Goal: Information Seeking & Learning: Learn about a topic

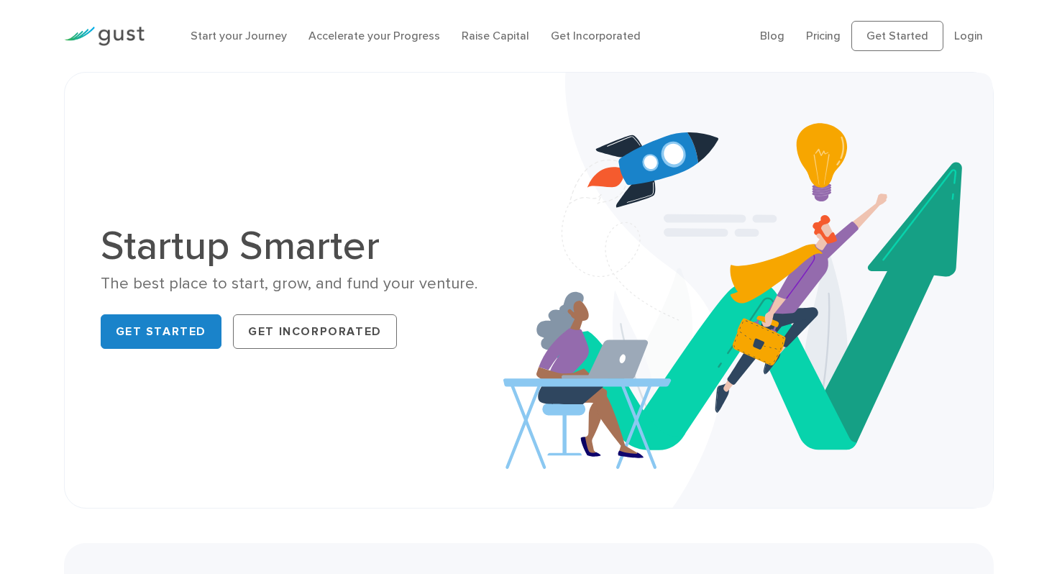
click at [984, 41] on ul "Blog FAQ Pricing Get Started Login Login" at bounding box center [877, 36] width 234 height 30
click at [980, 40] on link "Login" at bounding box center [968, 36] width 29 height 14
click at [826, 41] on link "Pricing" at bounding box center [823, 36] width 35 height 14
